Goal: Task Accomplishment & Management: Complete application form

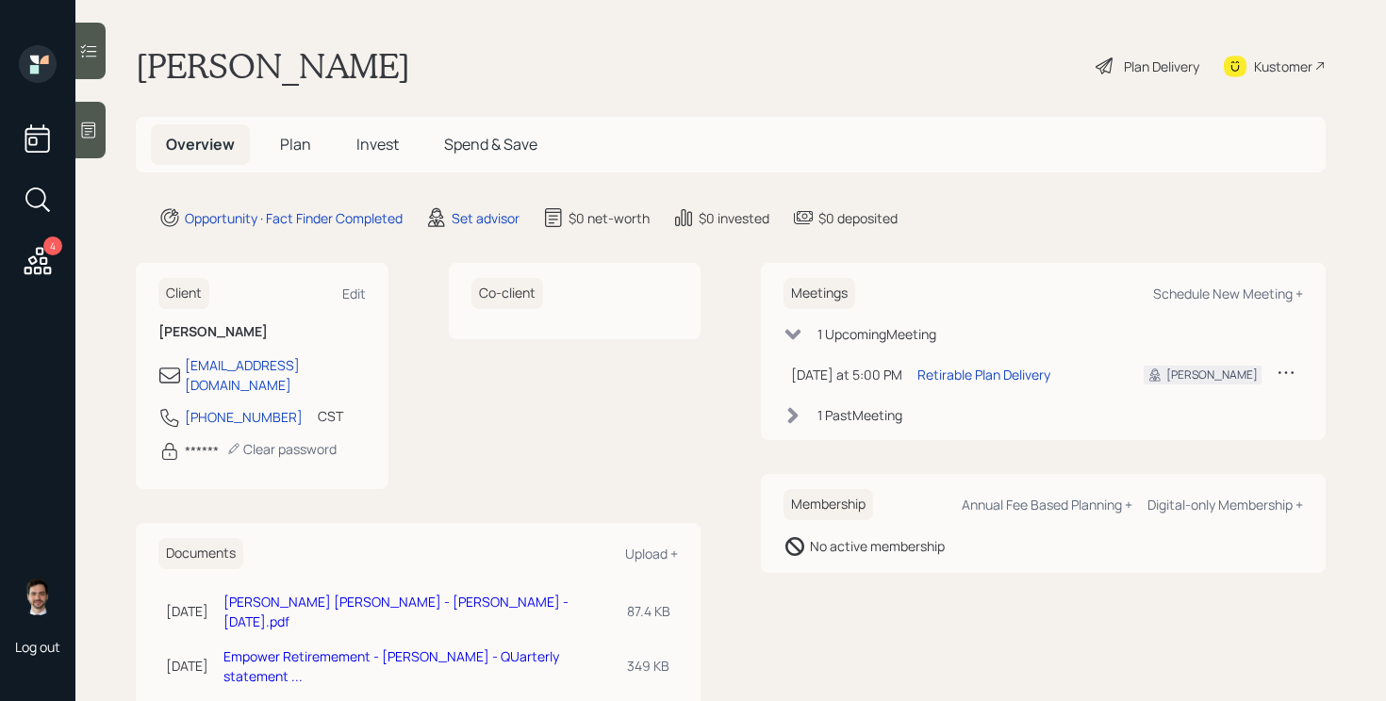
click at [294, 139] on span "Plan" at bounding box center [295, 144] width 31 height 21
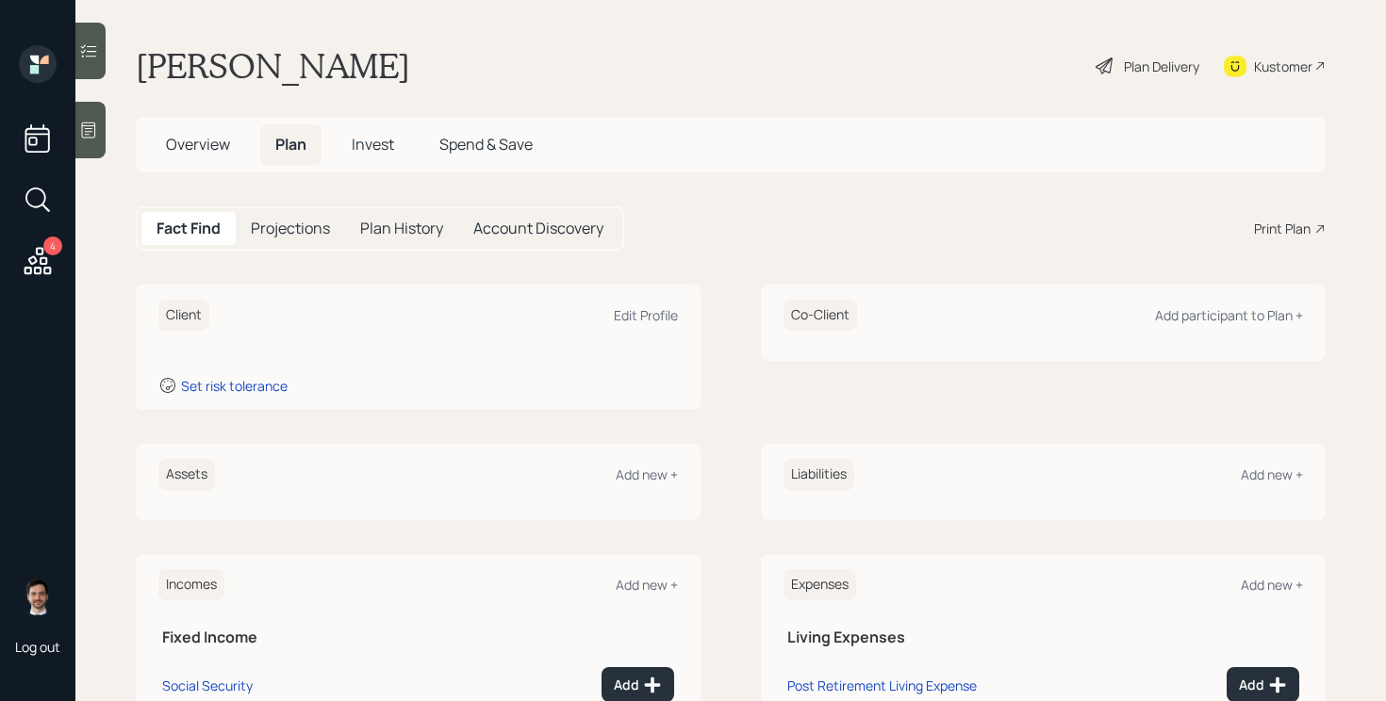
click at [224, 148] on span "Overview" at bounding box center [198, 144] width 64 height 21
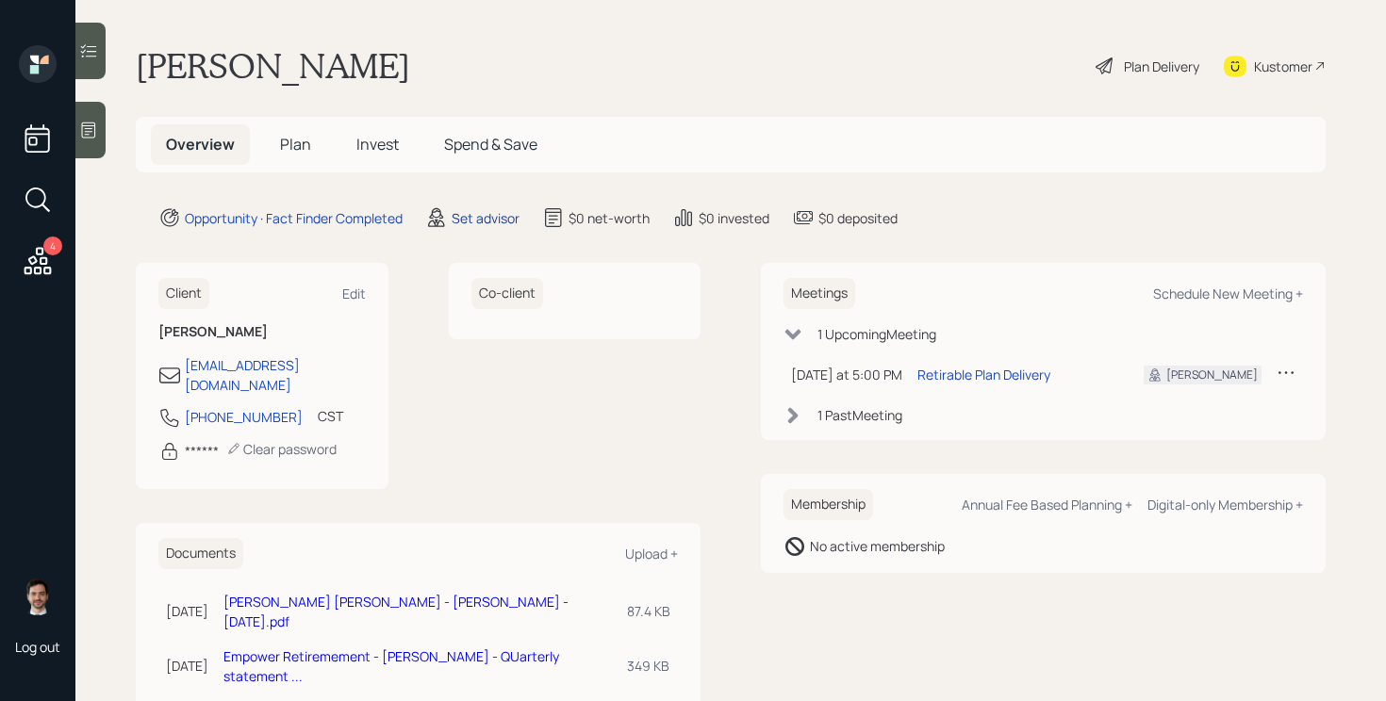
click at [484, 220] on div "Set advisor" at bounding box center [486, 218] width 68 height 20
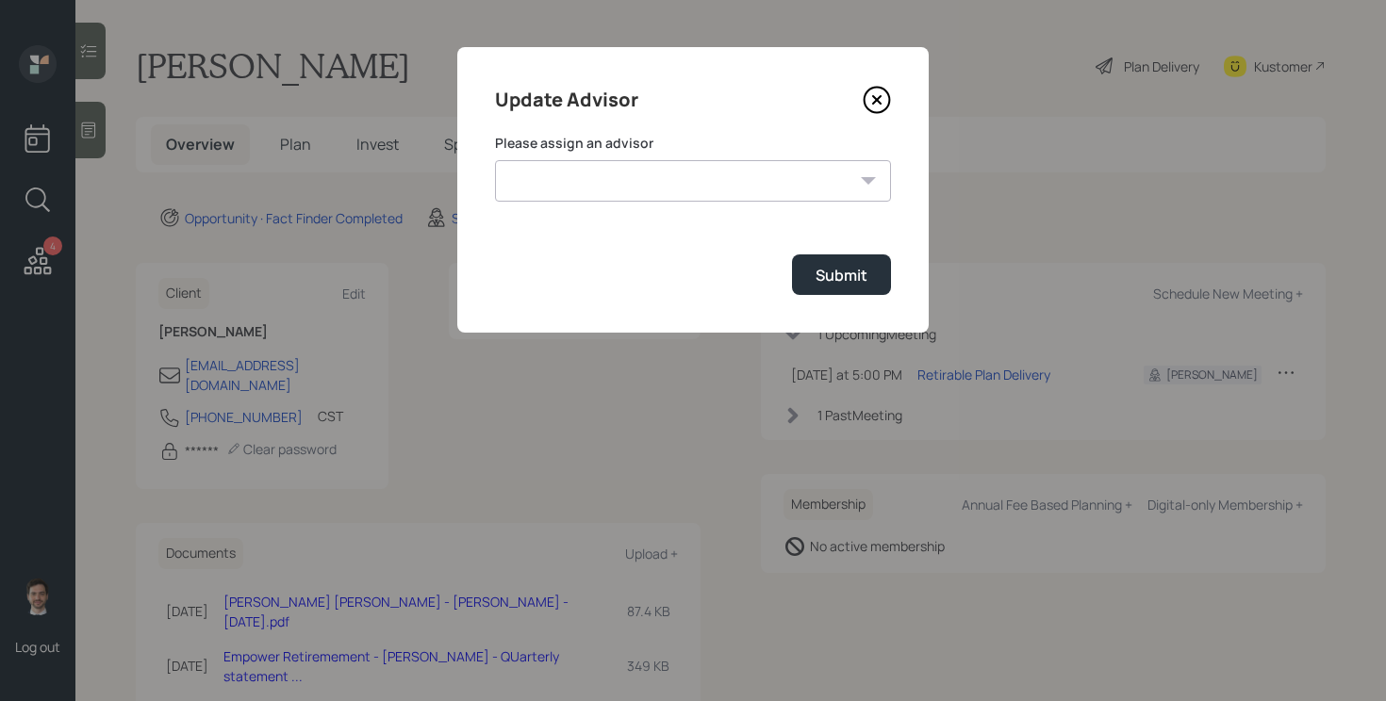
click at [668, 160] on select "Jonah Coleman Tyler End James DiStasi Treva Nostdahl Eric Schwartz Aleksandra S…" at bounding box center [693, 180] width 396 height 41
select select "ef6b64e1-8f62-4a74-b865-a7df4b35b836"
click at [495, 160] on select "Jonah Coleman Tyler End James DiStasi Treva Nostdahl Eric Schwartz Aleksandra S…" at bounding box center [693, 180] width 396 height 41
click at [827, 261] on button "Submit" at bounding box center [841, 275] width 99 height 41
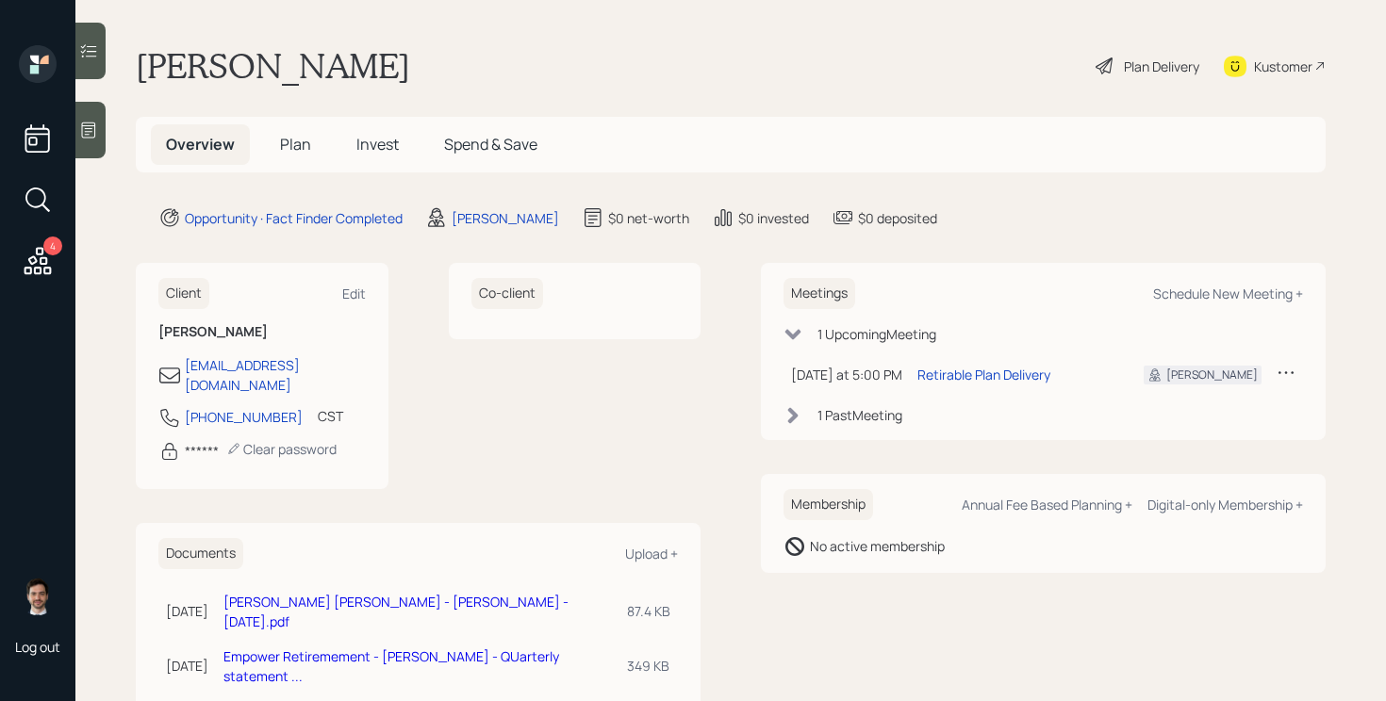
click at [400, 593] on link "[PERSON_NAME] [PERSON_NAME] - [PERSON_NAME] - [DATE].pdf" at bounding box center [395, 612] width 345 height 38
click at [382, 648] on link "Empower Retiremement - [PERSON_NAME] - QUarterly statement ..." at bounding box center [391, 667] width 336 height 38
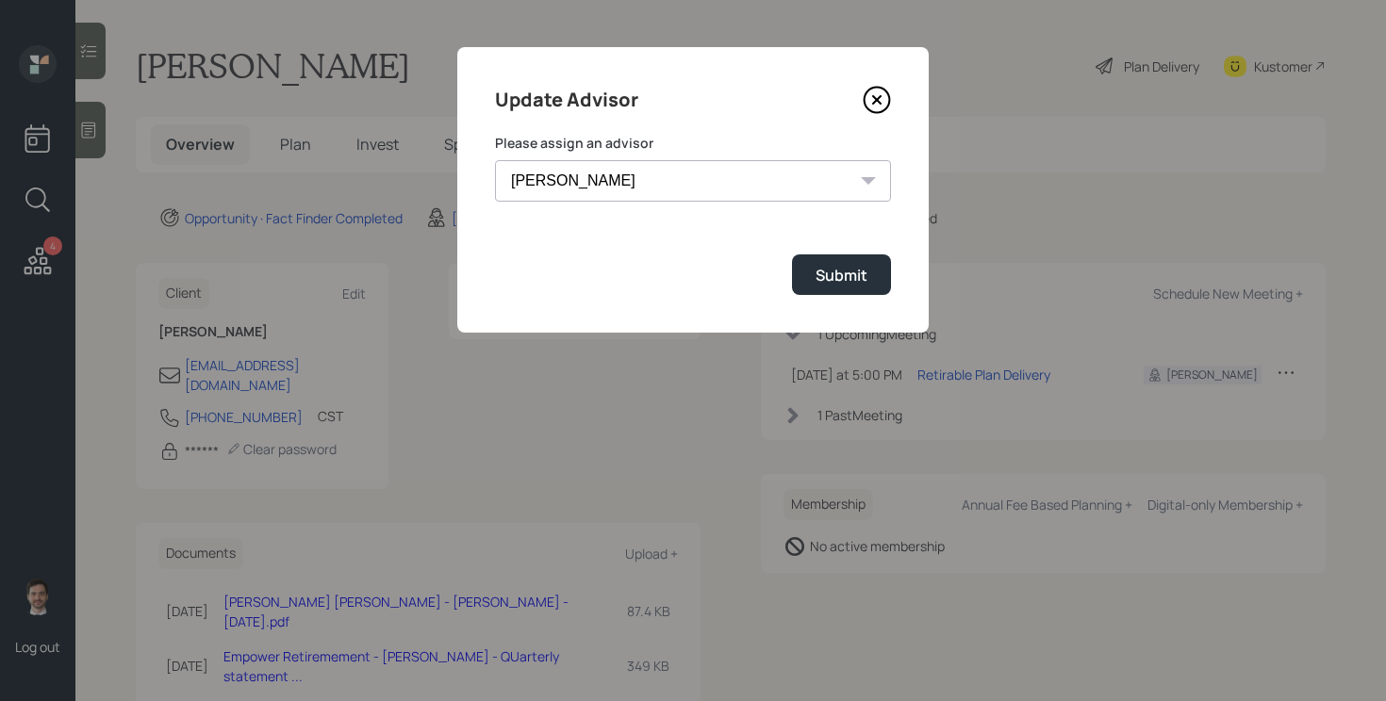
click at [884, 83] on div "Update Advisor Please assign an advisor Jonah Coleman Tyler End James DiStasi T…" at bounding box center [692, 190] width 471 height 286
click at [882, 110] on icon at bounding box center [877, 100] width 25 height 25
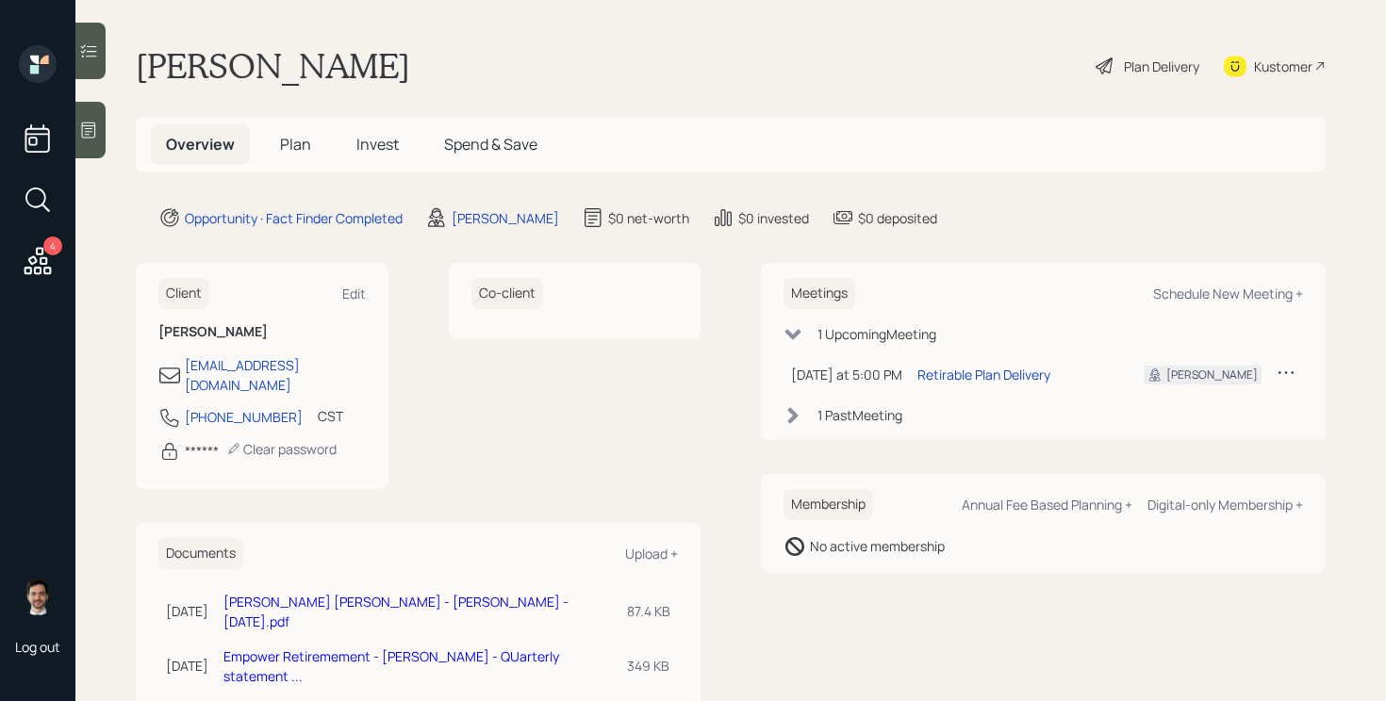
click at [290, 153] on span "Plan" at bounding box center [295, 144] width 31 height 21
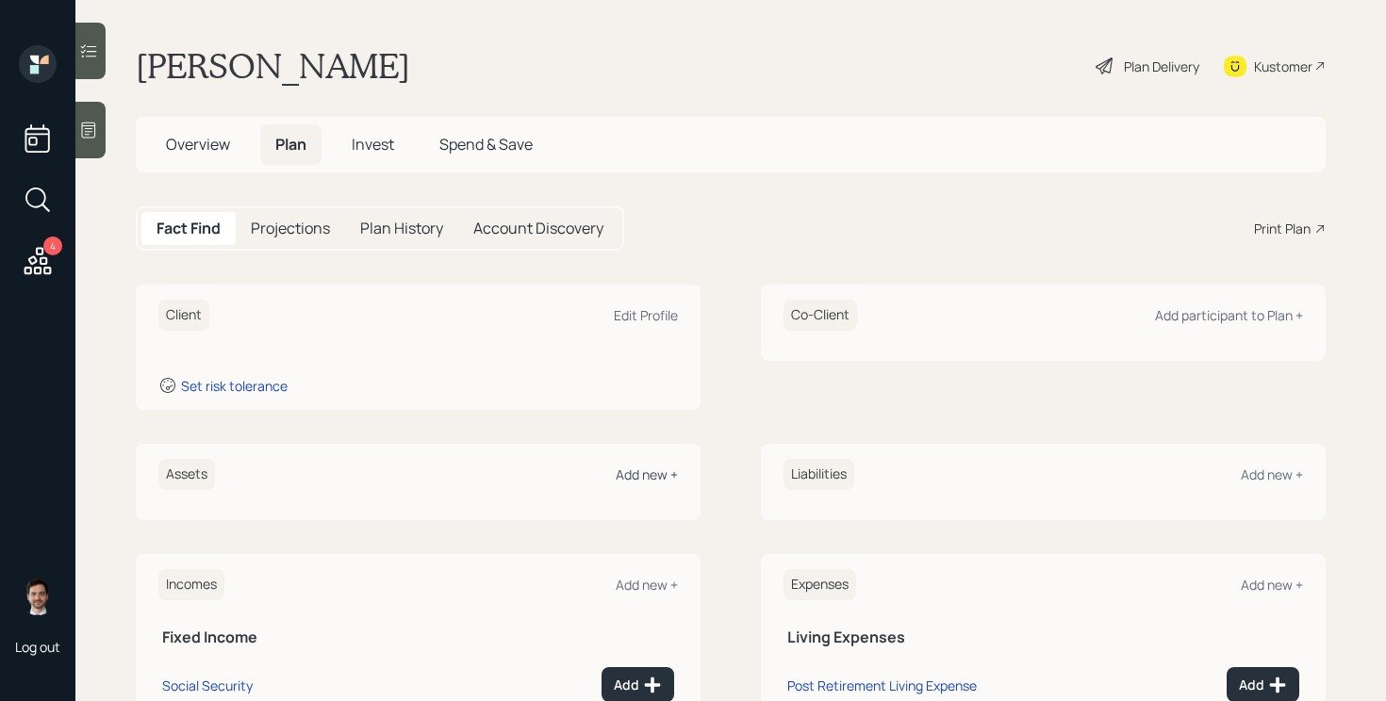
click at [652, 483] on div "Add new +" at bounding box center [647, 475] width 62 height 18
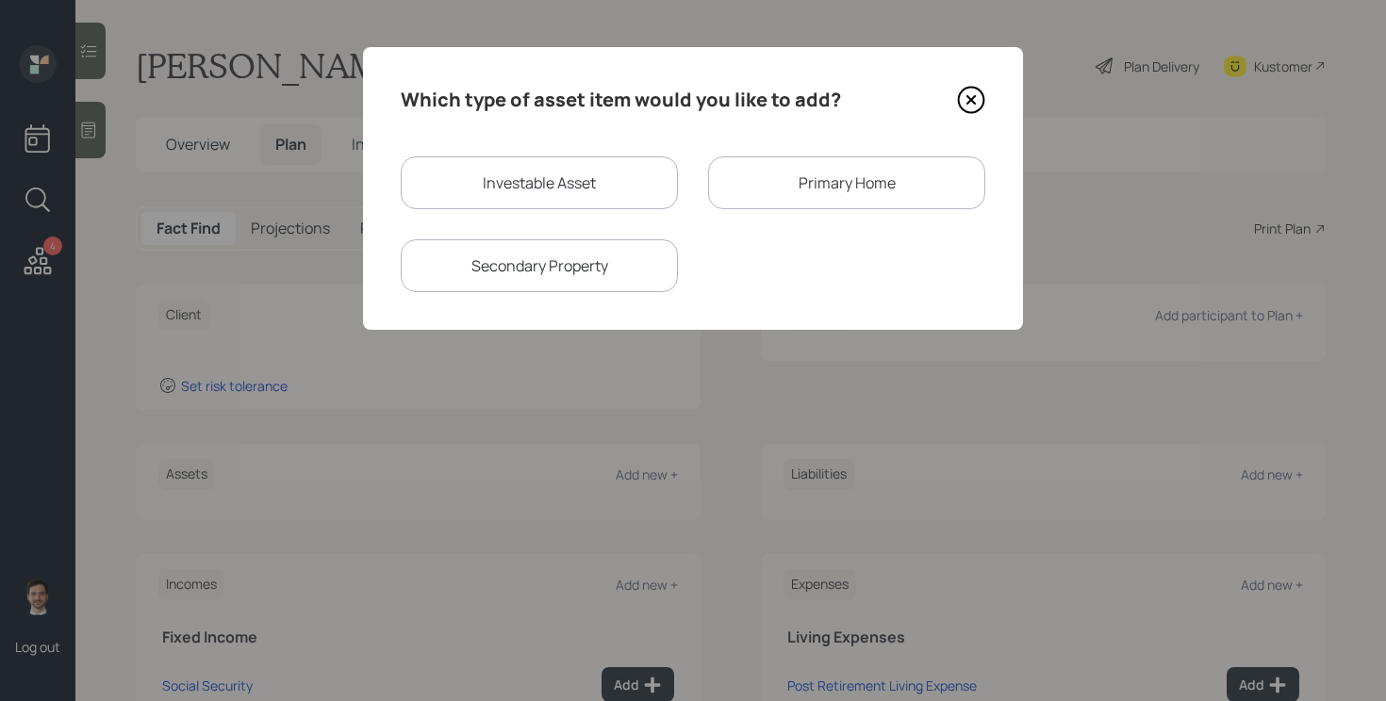
click at [600, 157] on div "Investable Asset" at bounding box center [539, 183] width 277 height 53
select select "taxable"
select select "balanced"
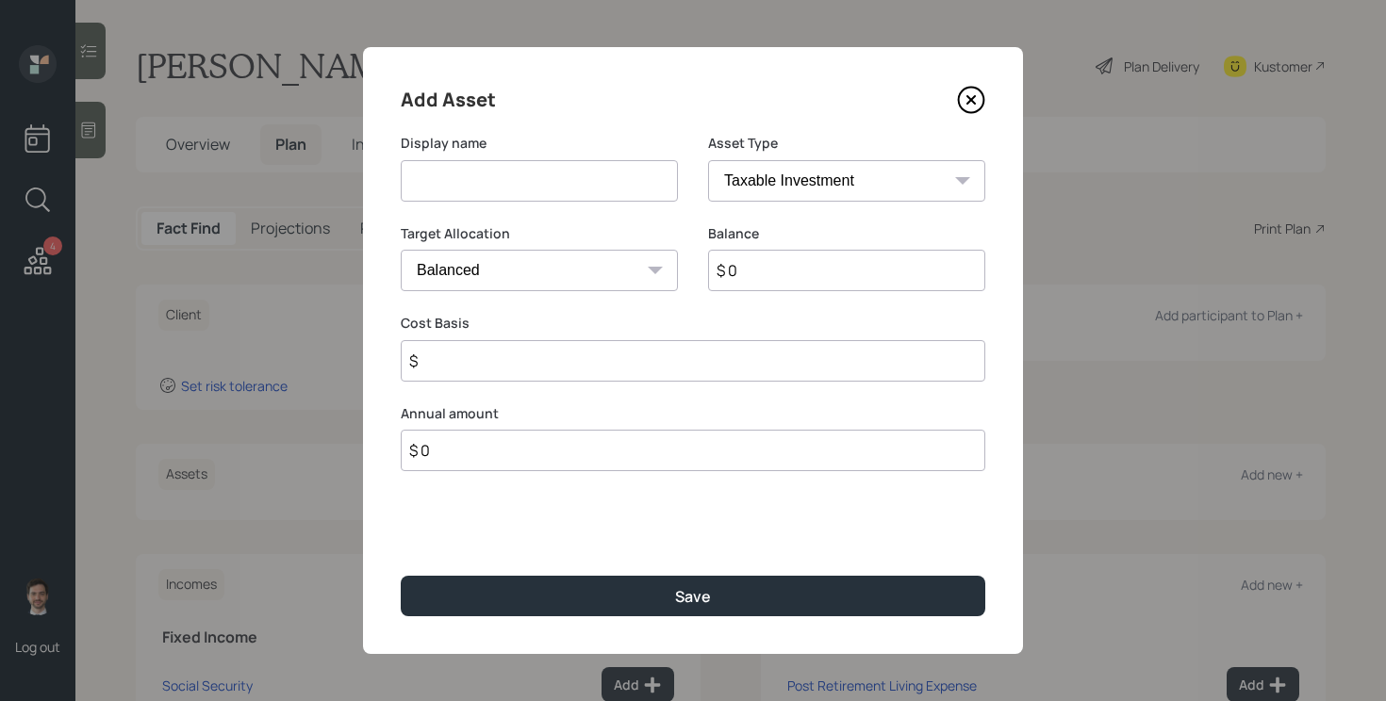
click at [582, 173] on input at bounding box center [539, 180] width 277 height 41
type input "Traditional IRA"
select select "ira"
type input "$"
type input "$ 28,000"
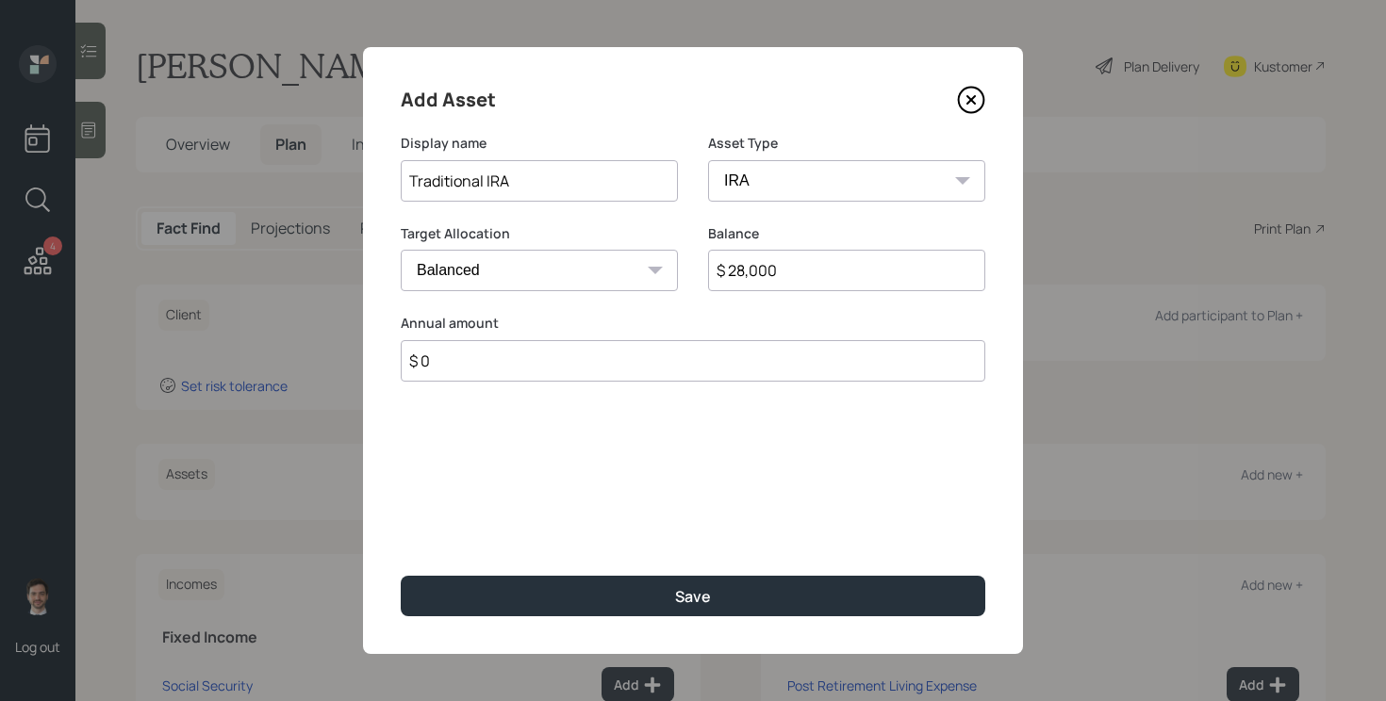
type input "$ 0"
click at [401, 576] on button "Save" at bounding box center [693, 596] width 585 height 41
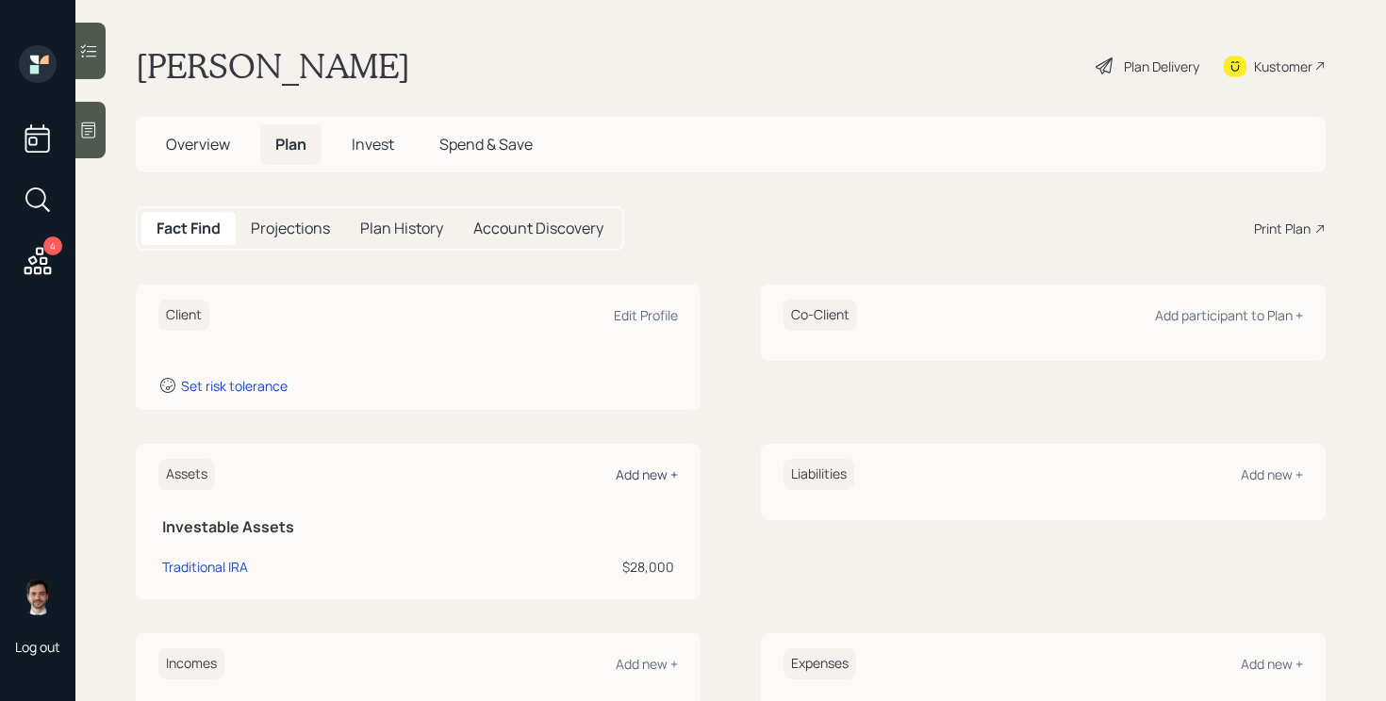
click at [647, 472] on div "Add new +" at bounding box center [647, 475] width 62 height 18
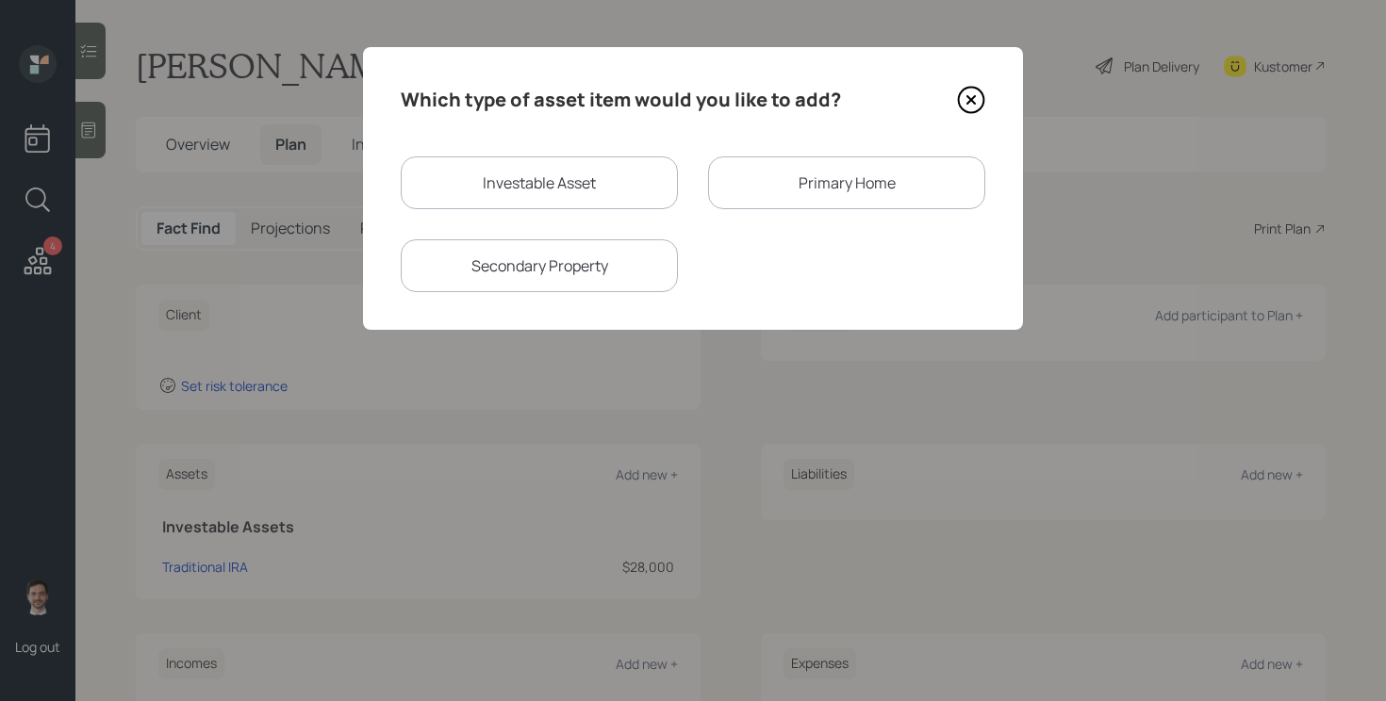
click at [528, 177] on div "Investable Asset" at bounding box center [539, 183] width 277 height 53
select select "taxable"
select select "balanced"
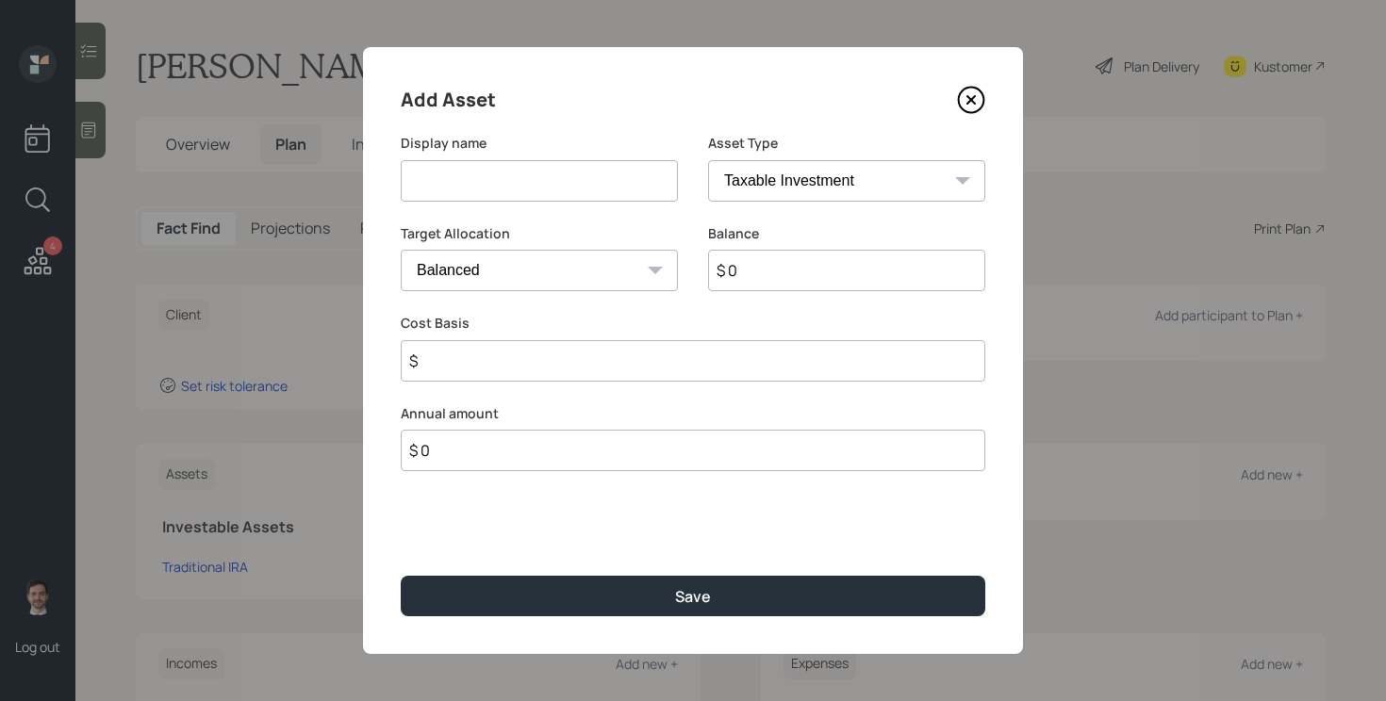
click at [528, 177] on input at bounding box center [539, 180] width 277 height 41
type input "403(b)"
select select "public_school_sponsored"
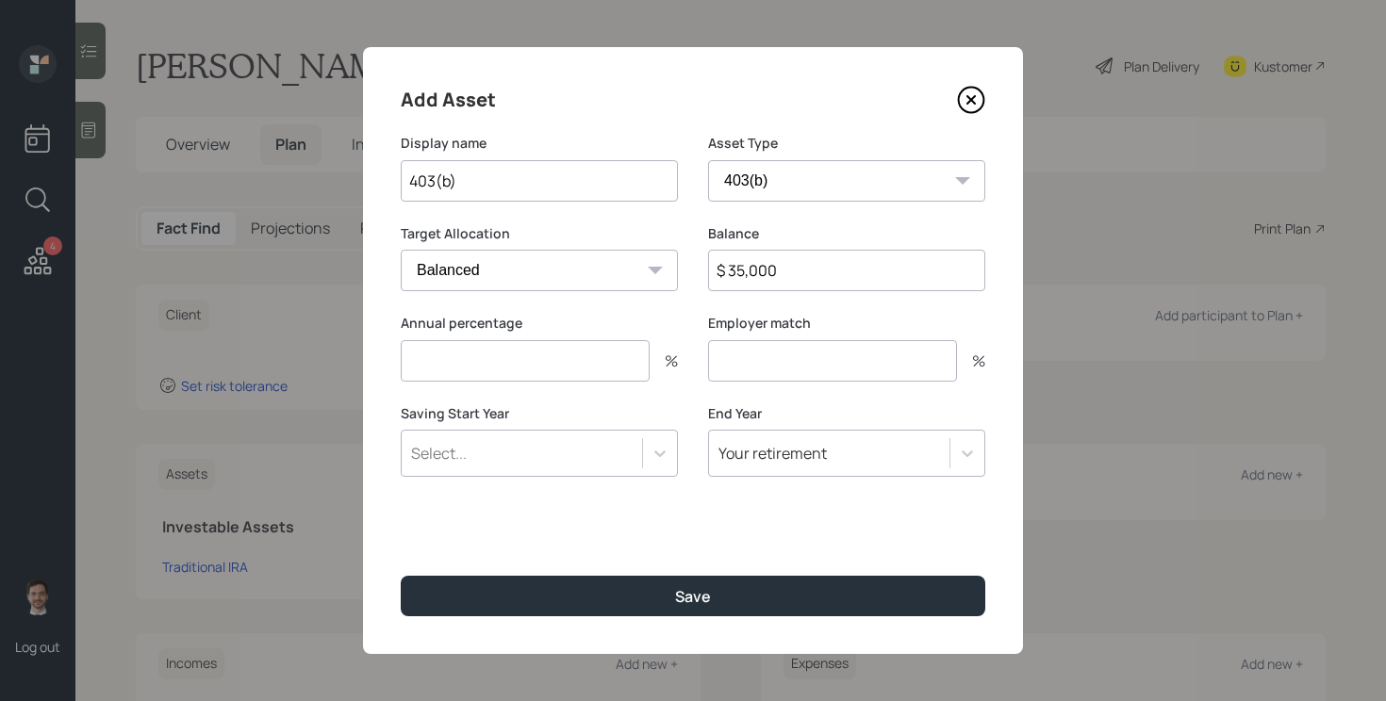
type input "$ 35,000"
type input "0"
click at [401, 576] on button "Save" at bounding box center [693, 596] width 585 height 41
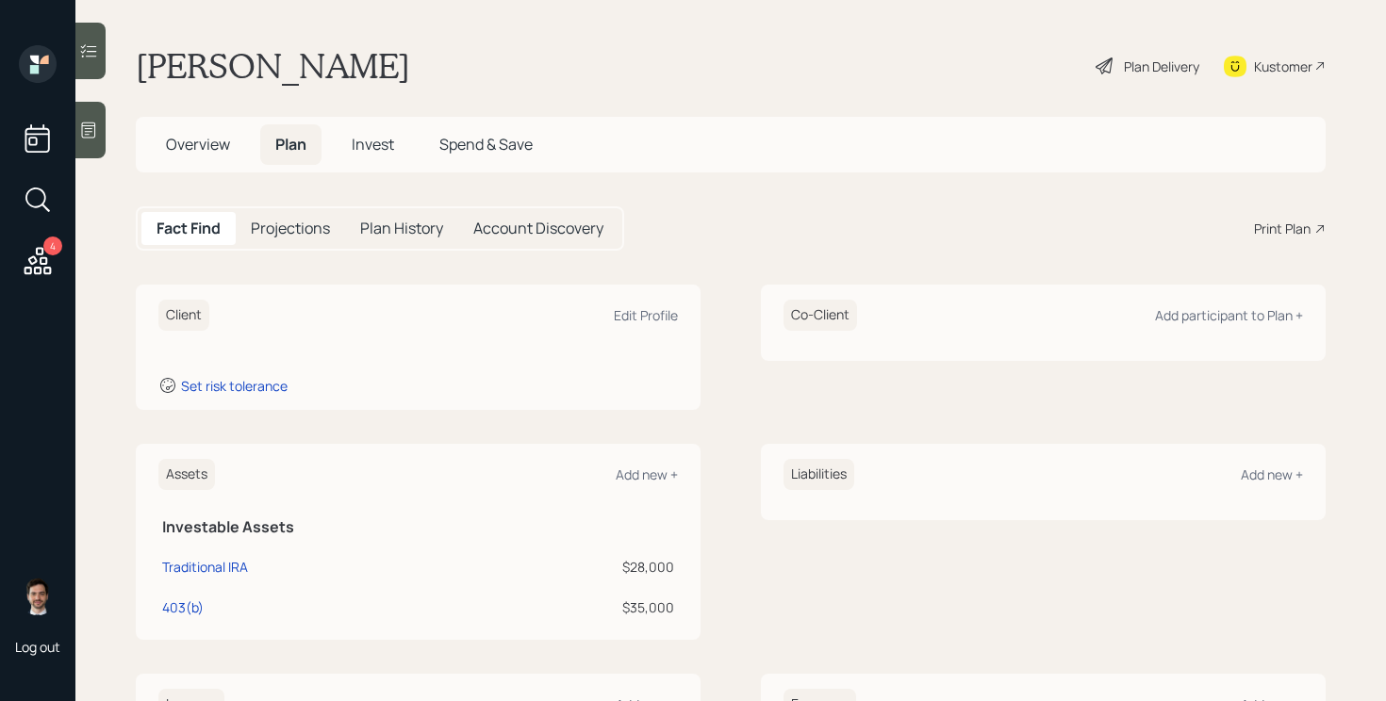
scroll to position [338, 0]
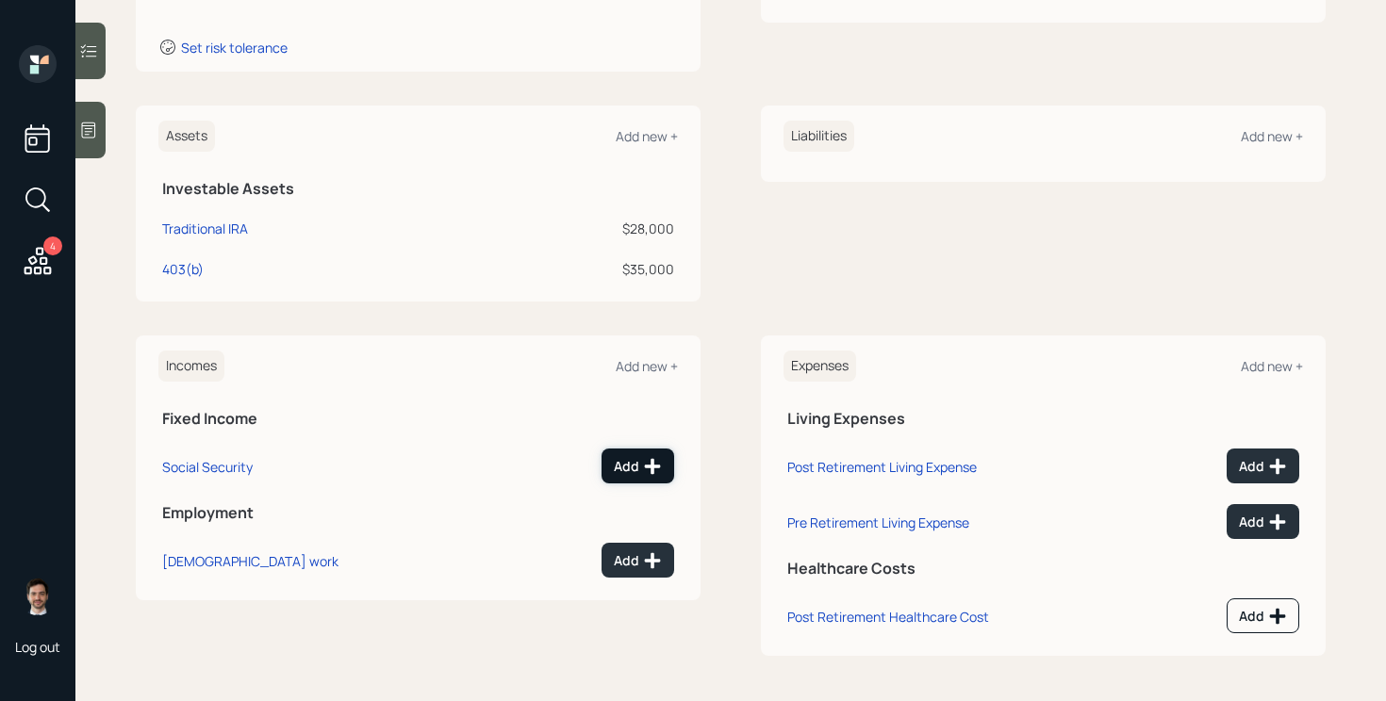
click at [644, 462] on icon at bounding box center [652, 466] width 19 height 19
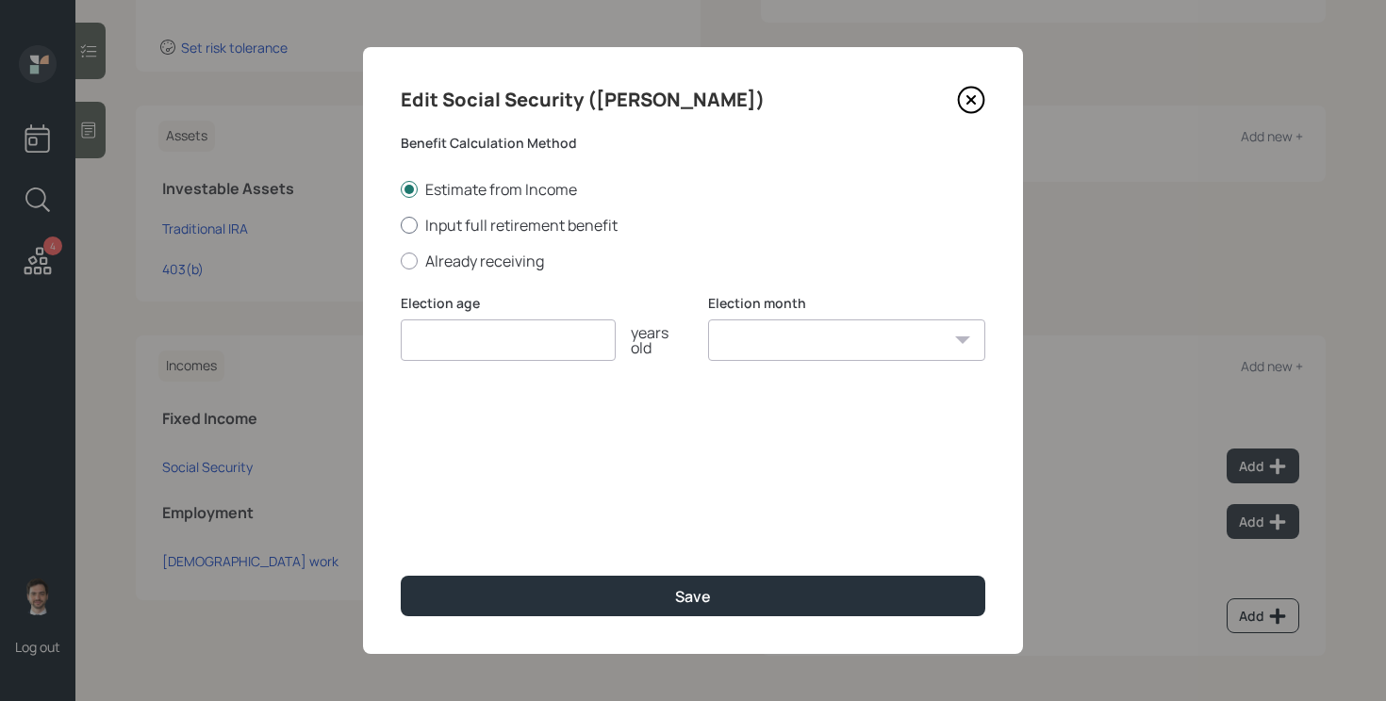
click at [498, 223] on label "Input full retirement benefit" at bounding box center [693, 225] width 585 height 21
click at [401, 224] on input "Input full retirement benefit" at bounding box center [400, 224] width 1 height 1
radio input "true"
click at [520, 440] on input "$" at bounding box center [693, 430] width 585 height 41
type input "$ 2,600"
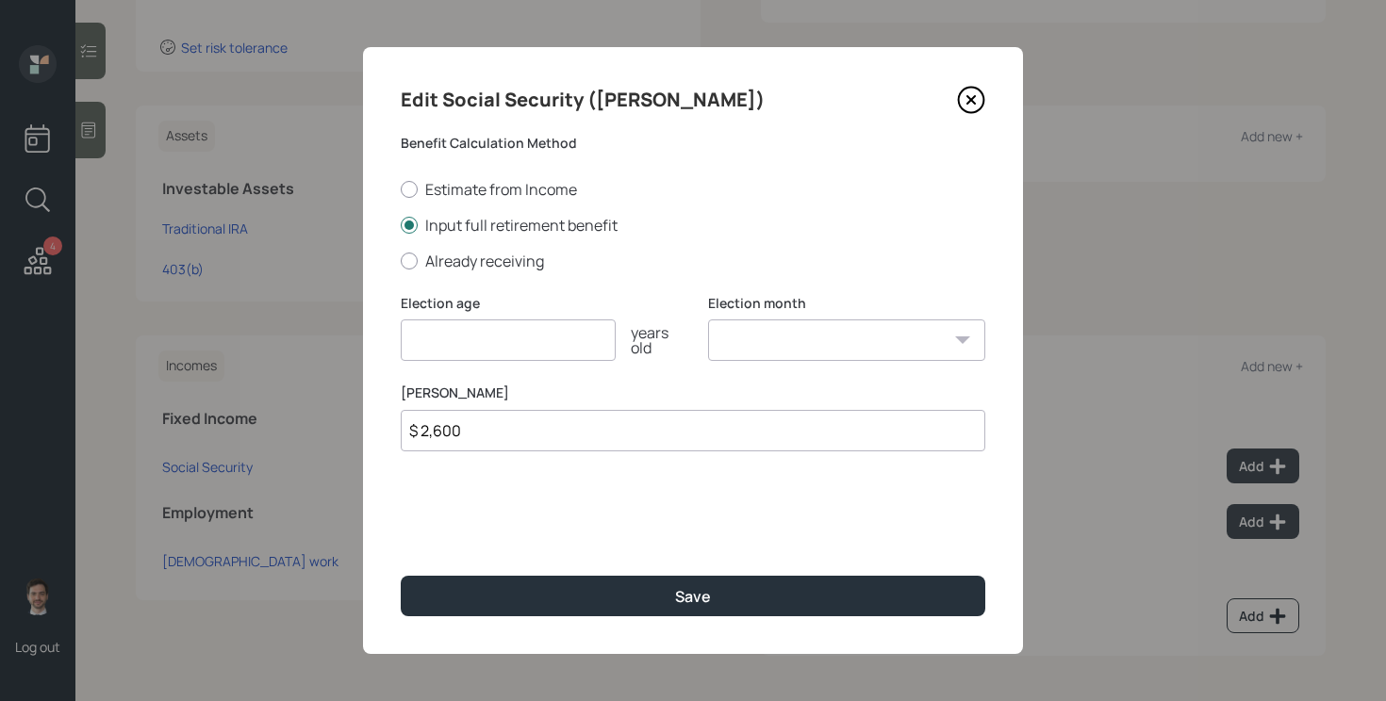
click at [495, 353] on input "number" at bounding box center [508, 340] width 215 height 41
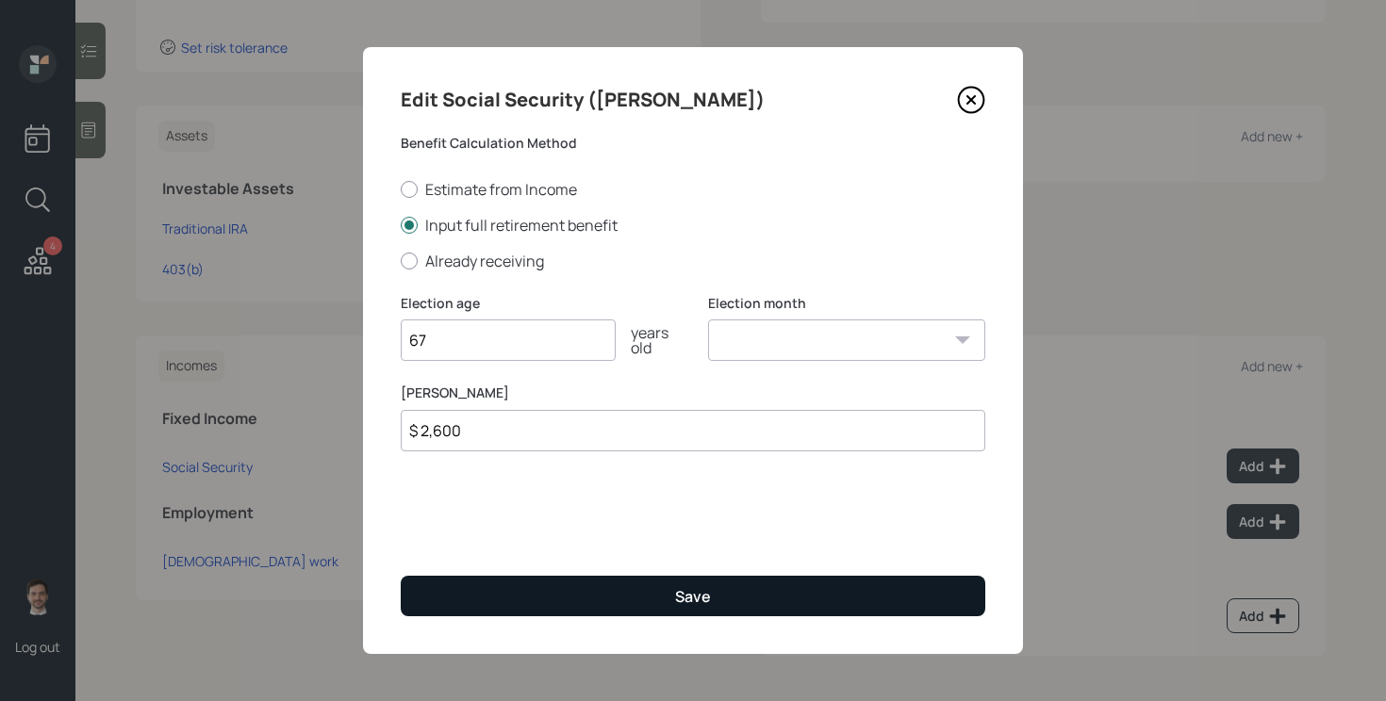
type input "67"
click at [508, 586] on button "Save" at bounding box center [693, 596] width 585 height 41
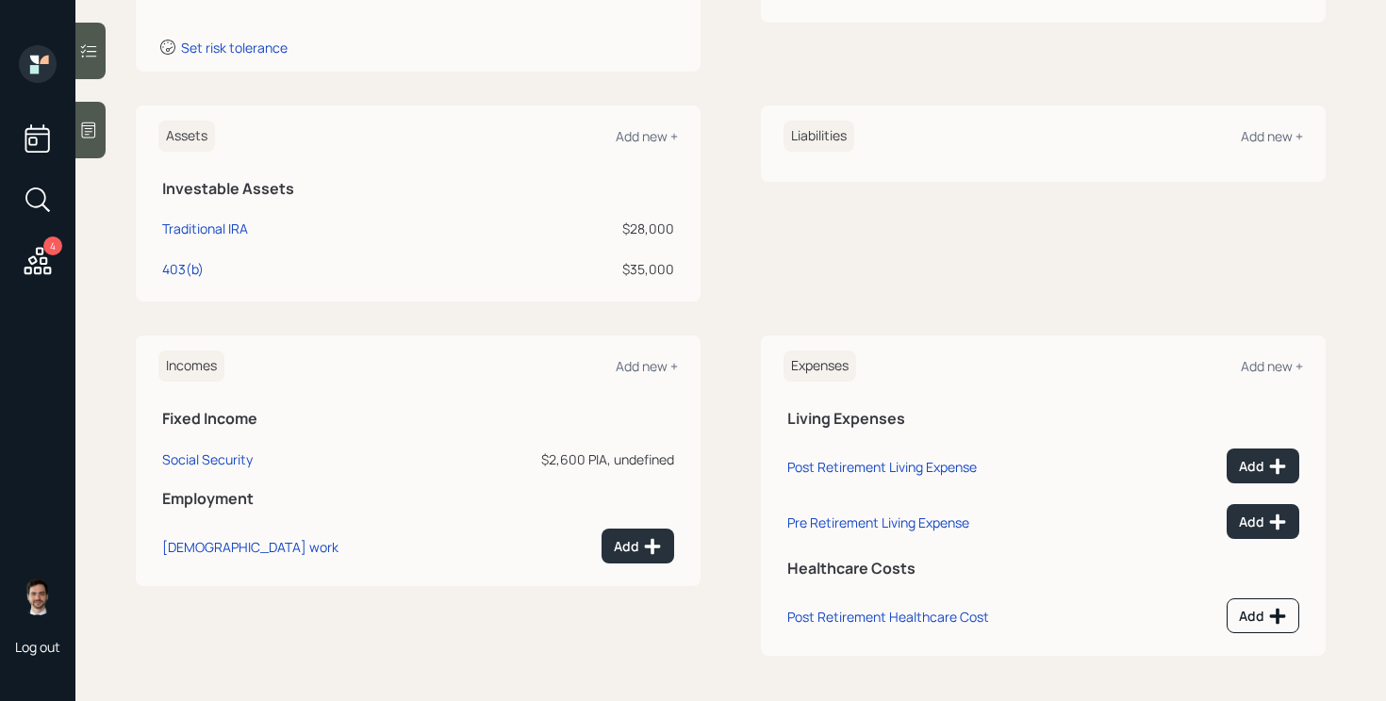
click at [656, 150] on div "Assets Add new +" at bounding box center [418, 136] width 520 height 31
click at [656, 127] on div "Add new +" at bounding box center [647, 136] width 62 height 18
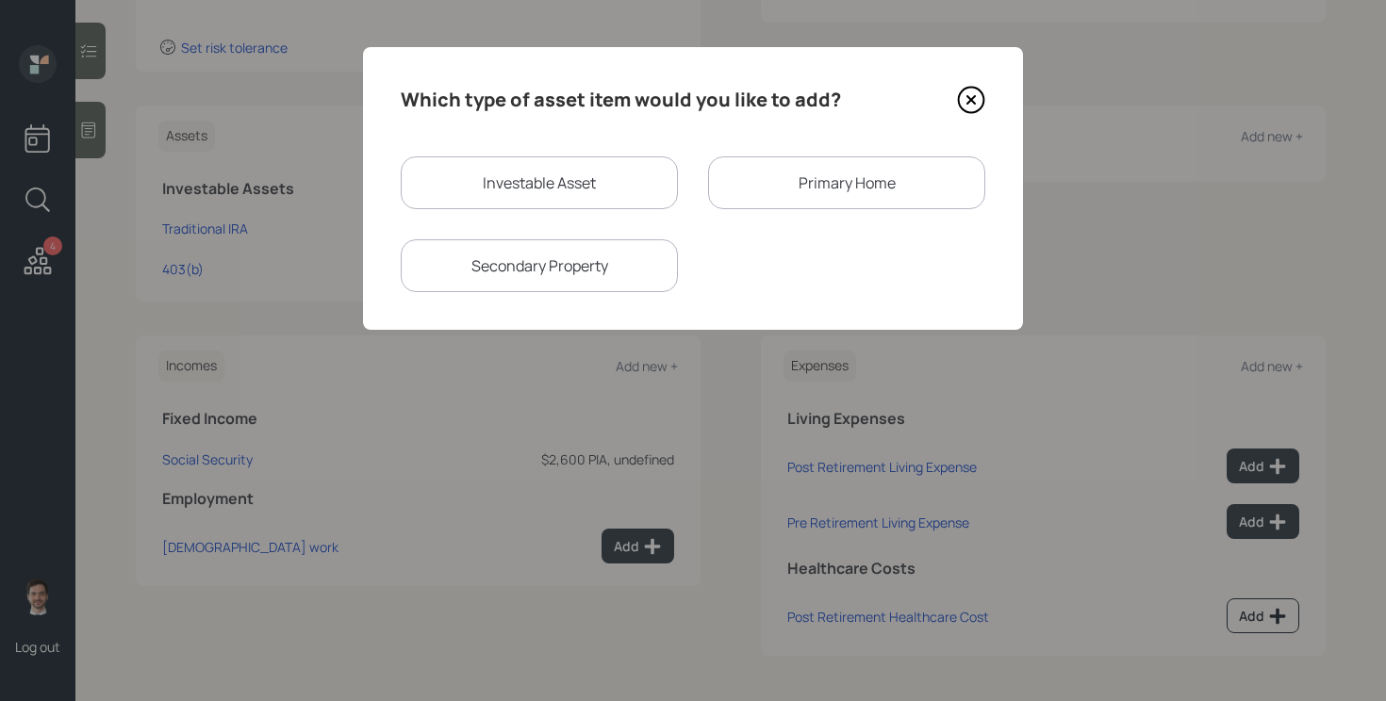
click at [590, 196] on div "Investable Asset" at bounding box center [539, 183] width 277 height 53
select select "taxable"
select select "balanced"
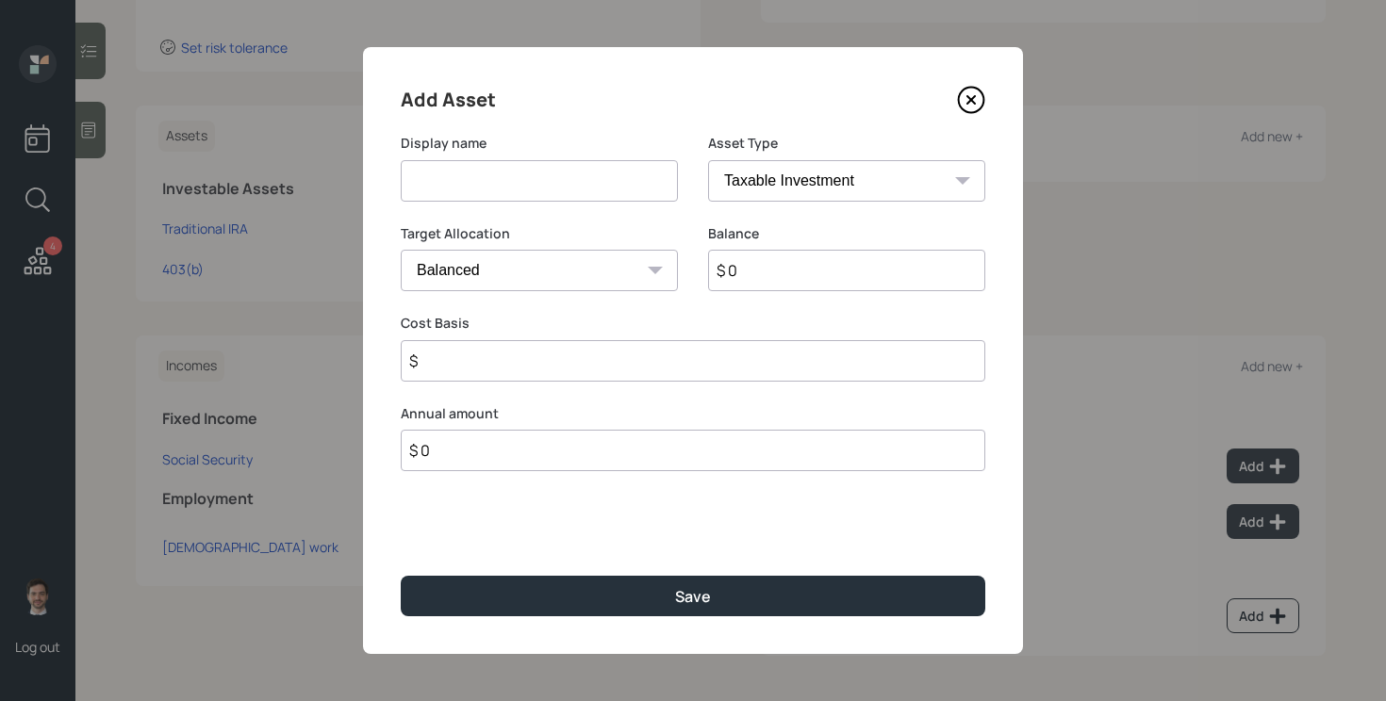
click at [580, 188] on input at bounding box center [539, 180] width 277 height 41
type input "Checking"
select select "emergency_fund"
type input "$ 3,000"
click at [401, 576] on button "Save" at bounding box center [693, 596] width 585 height 41
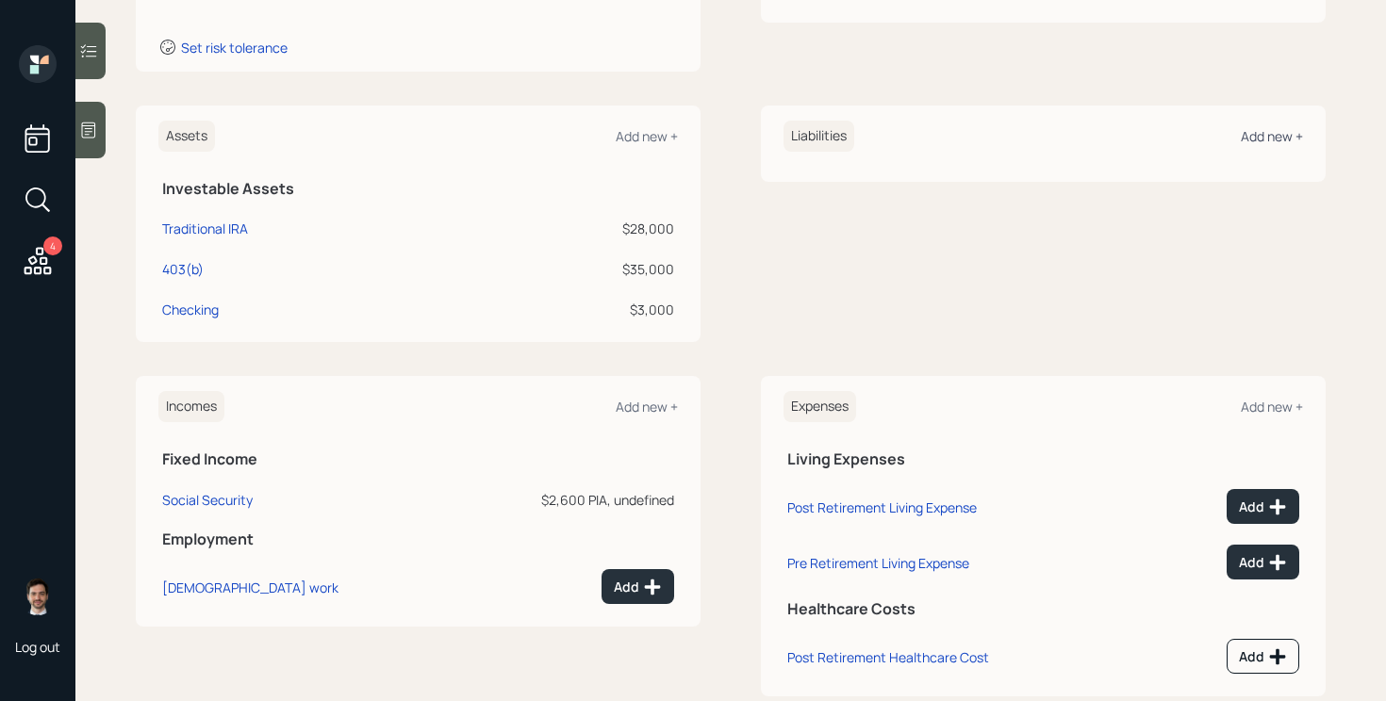
click at [1279, 139] on div "Add new +" at bounding box center [1272, 136] width 62 height 18
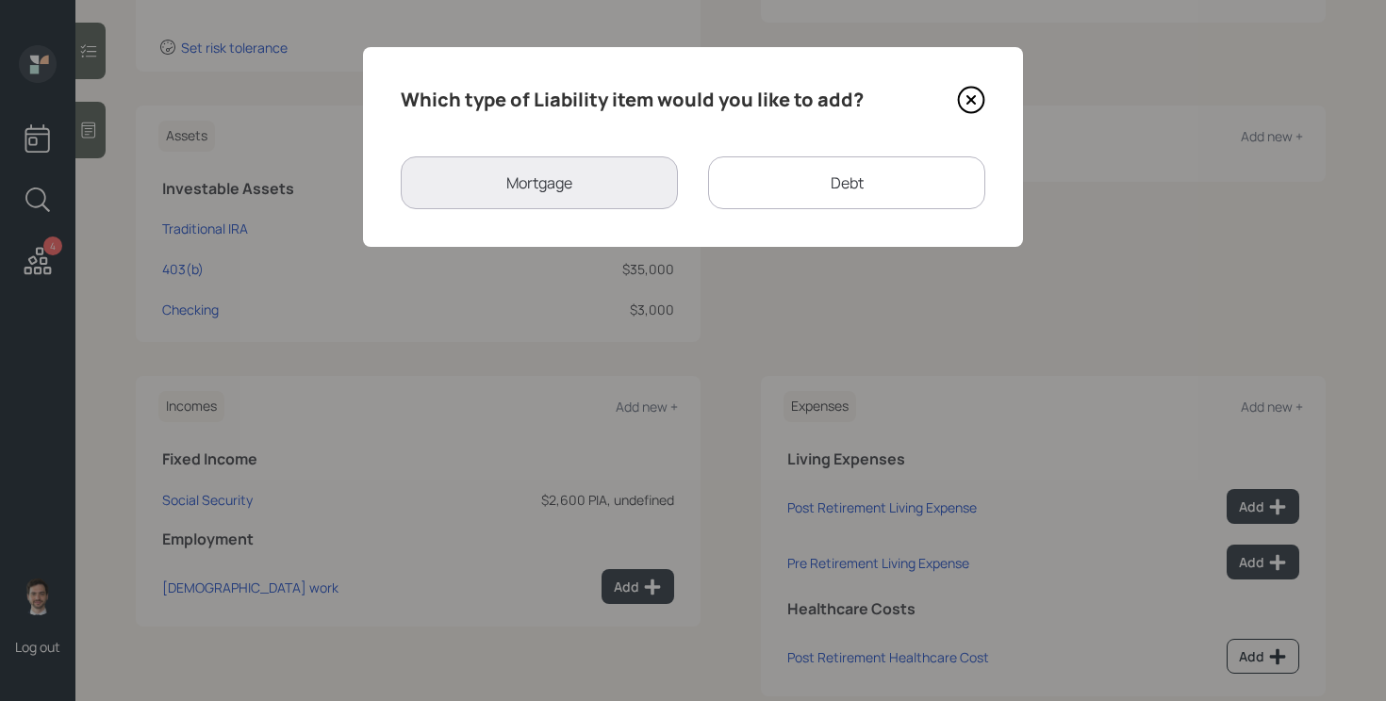
click at [801, 193] on div "Debt" at bounding box center [846, 183] width 277 height 53
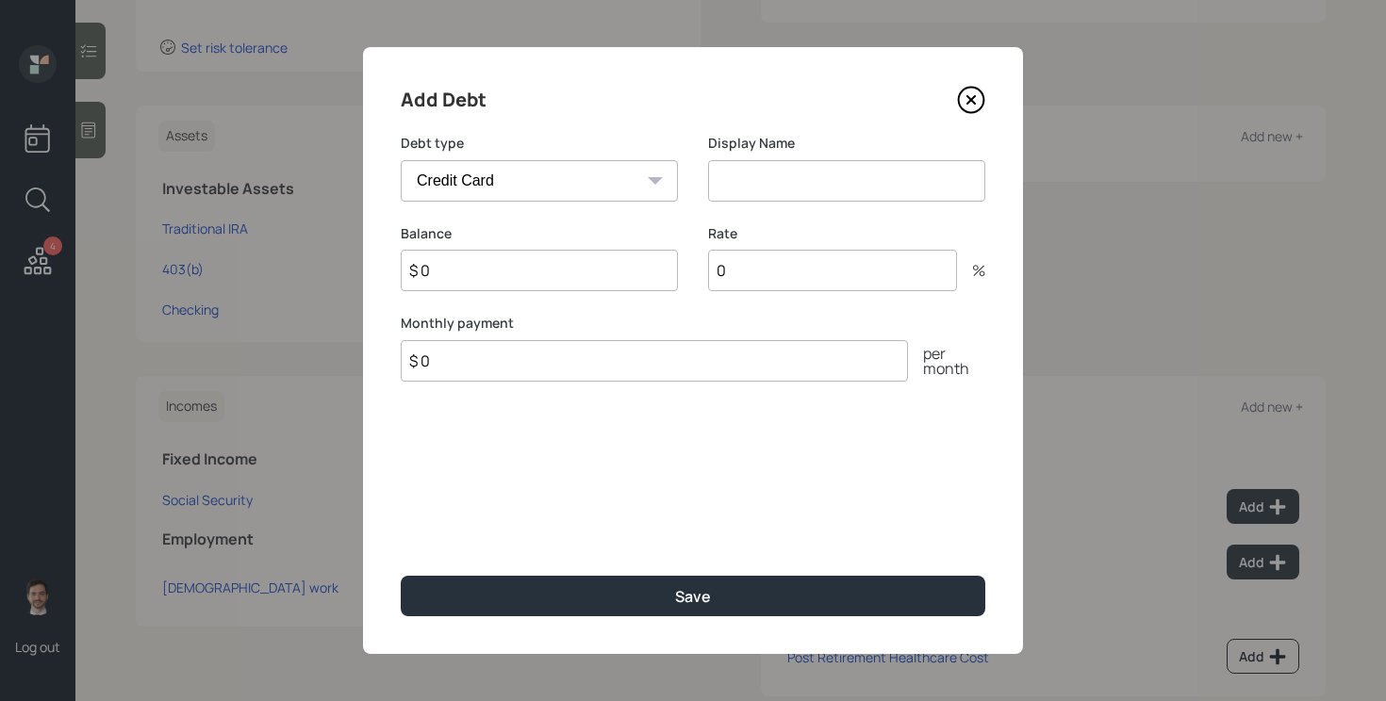
click at [616, 191] on select "Car Credit Card Medical Student Other" at bounding box center [539, 180] width 277 height 41
select select "car"
click at [401, 160] on select "Car Credit Card Medical Student Other" at bounding box center [539, 180] width 277 height 41
click at [796, 158] on div "Display Name" at bounding box center [846, 168] width 277 height 68
click at [783, 178] on input at bounding box center [846, 180] width 277 height 41
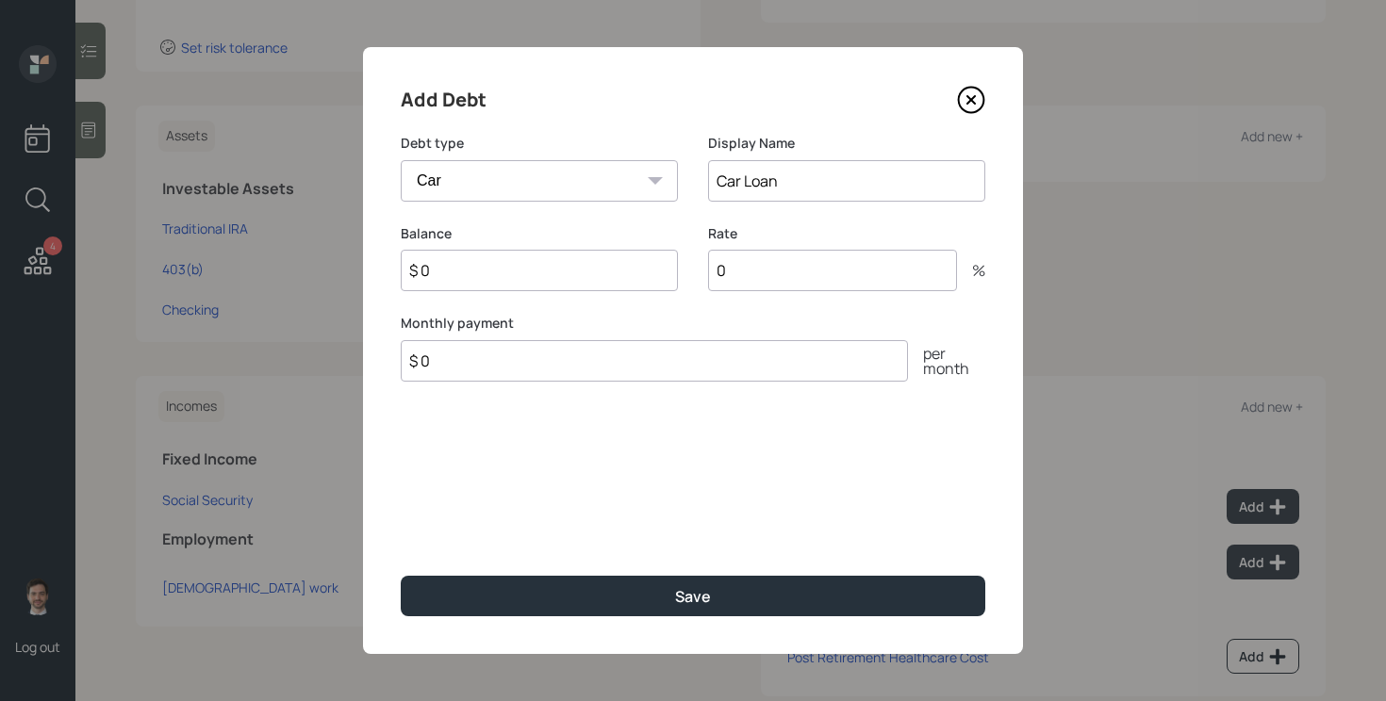
type input "Car Loan"
type input "$ 35,000"
type input "3.99"
type input "$ 550"
click at [401, 576] on button "Save" at bounding box center [693, 596] width 585 height 41
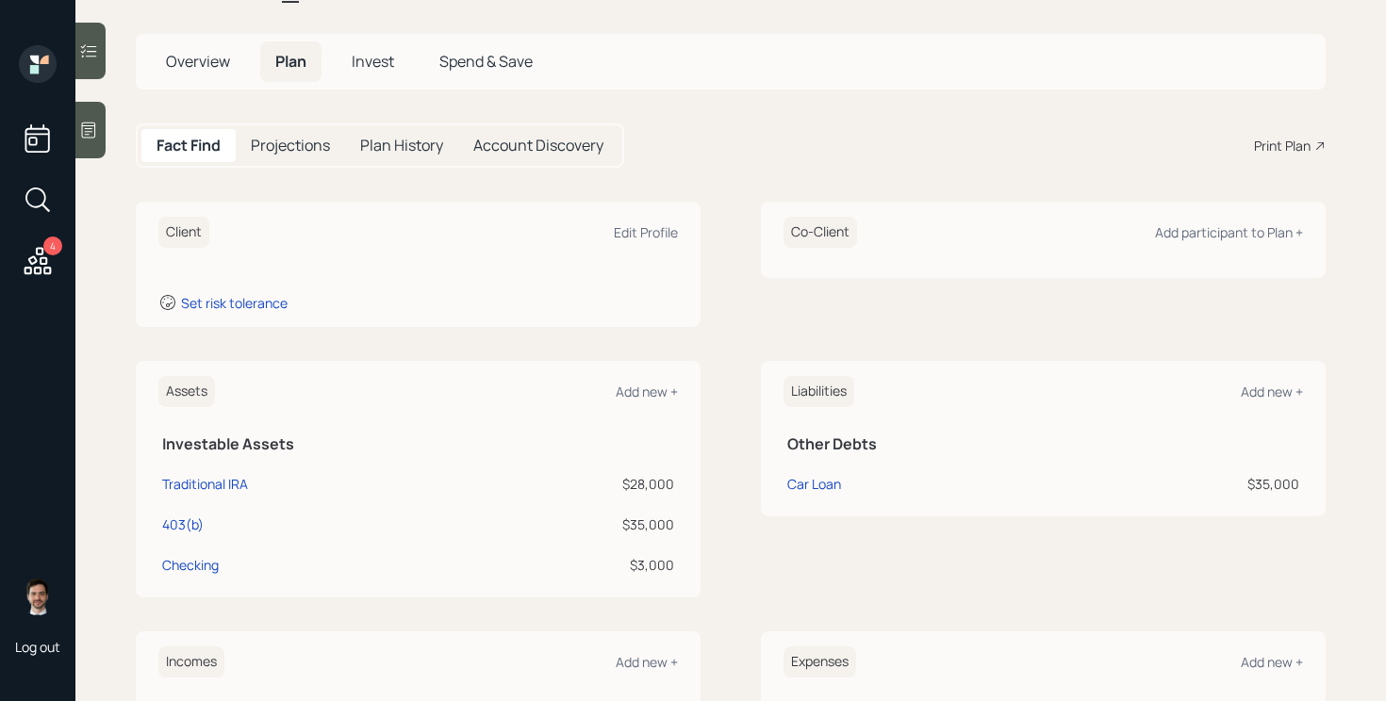
scroll to position [82, 0]
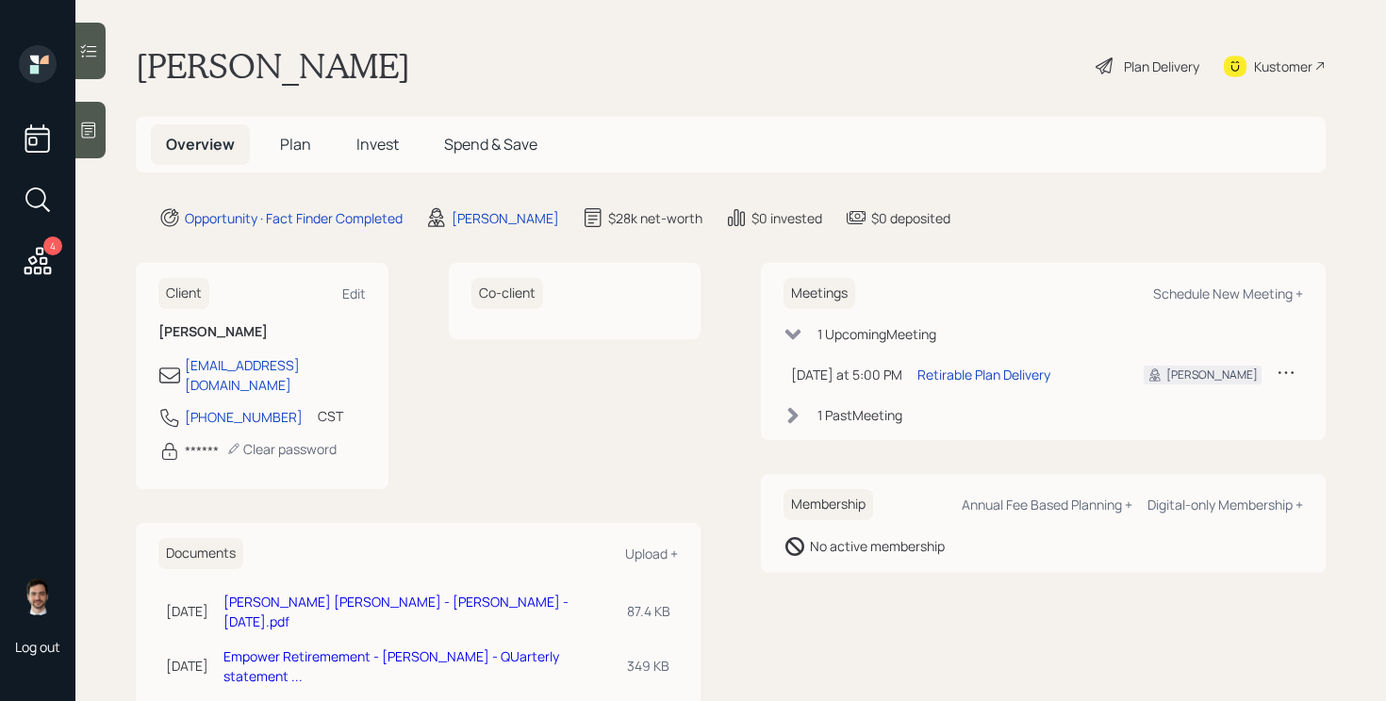
click at [375, 648] on link "Empower Retiremement - [PERSON_NAME] - QUarterly statement ..." at bounding box center [391, 667] width 336 height 38
click at [90, 130] on icon at bounding box center [88, 130] width 19 height 19
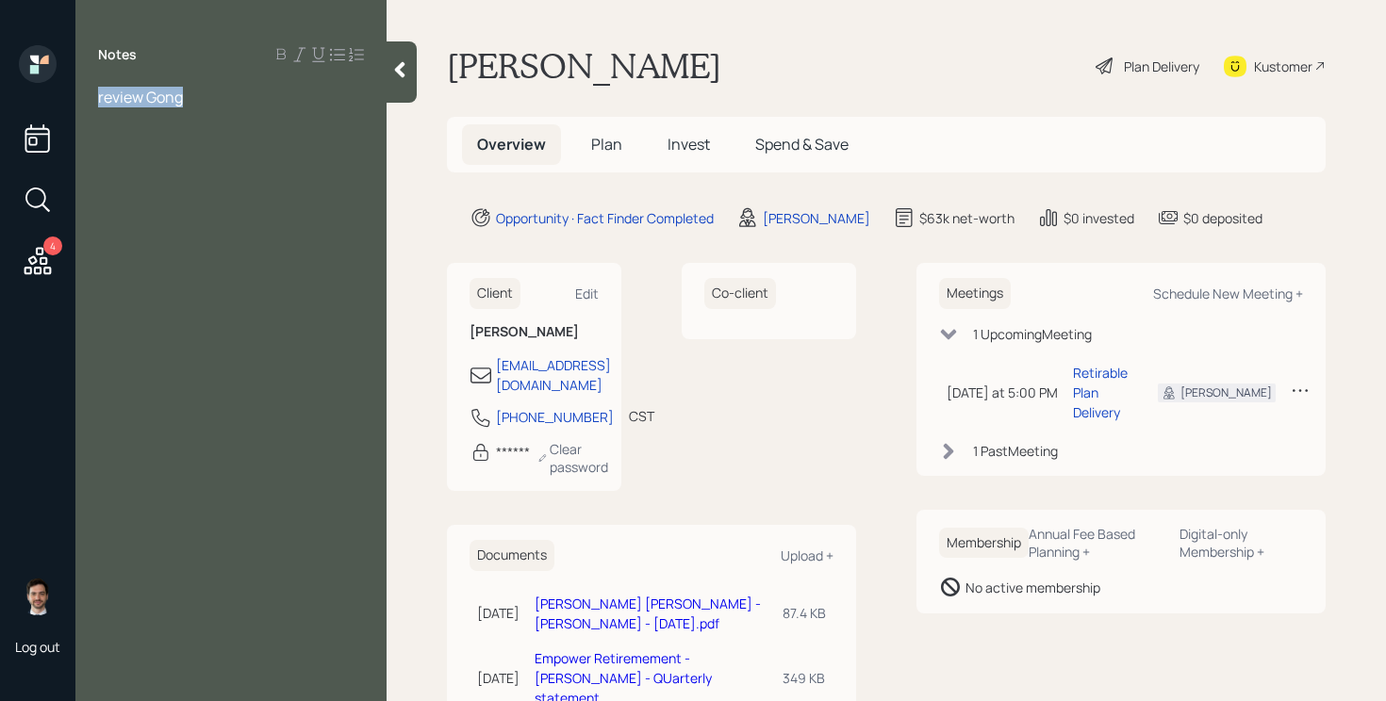
drag, startPoint x: 201, startPoint y: 106, endPoint x: 55, endPoint y: 105, distance: 146.1
click at [55, 105] on div "4 Log out Notes review Gong [PERSON_NAME] Plan Delivery Kustomer Overview Plan …" at bounding box center [693, 350] width 1386 height 701
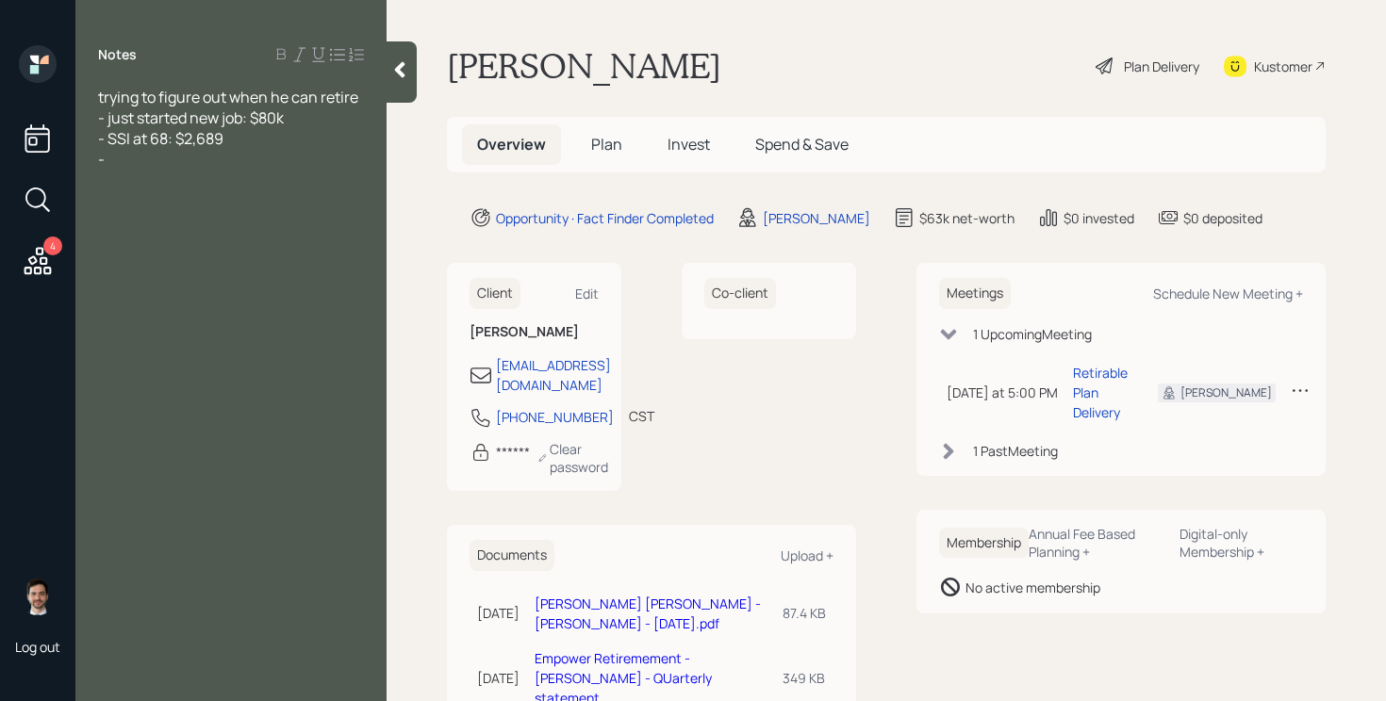
click at [615, 615] on link "[PERSON_NAME] [PERSON_NAME] - [PERSON_NAME] - [DATE].pdf" at bounding box center [648, 614] width 226 height 38
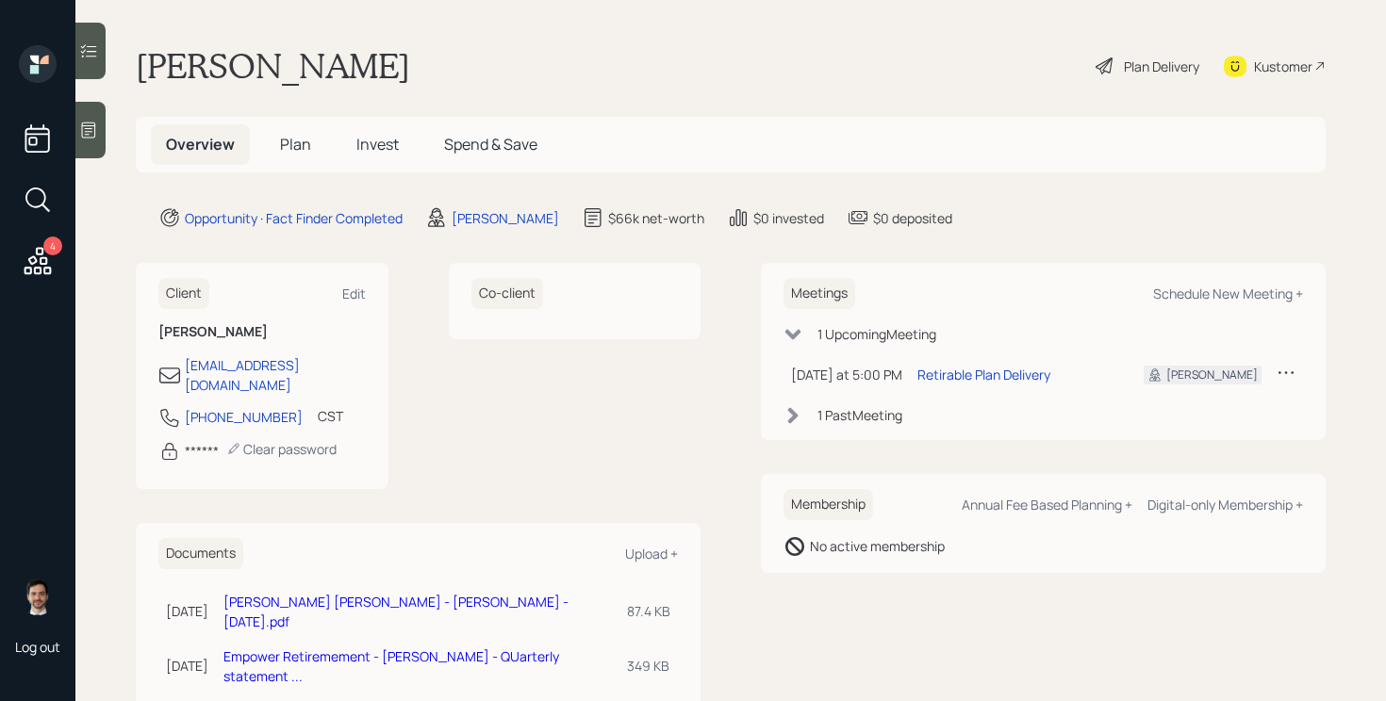
click at [90, 129] on icon at bounding box center [88, 130] width 19 height 19
